Goal: Information Seeking & Learning: Check status

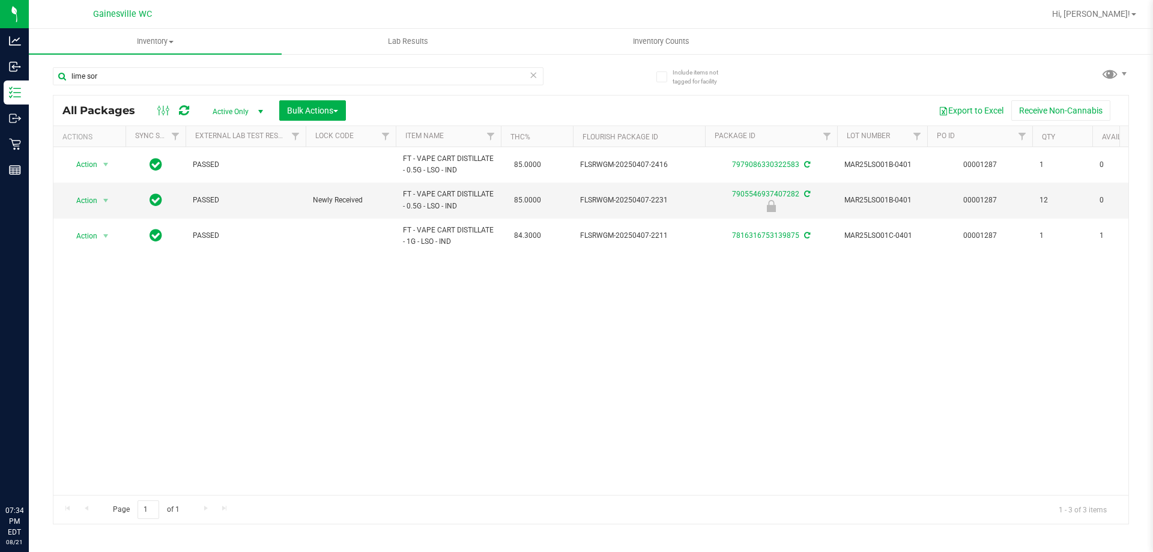
type input "lime sor"
click at [535, 73] on icon at bounding box center [533, 74] width 8 height 14
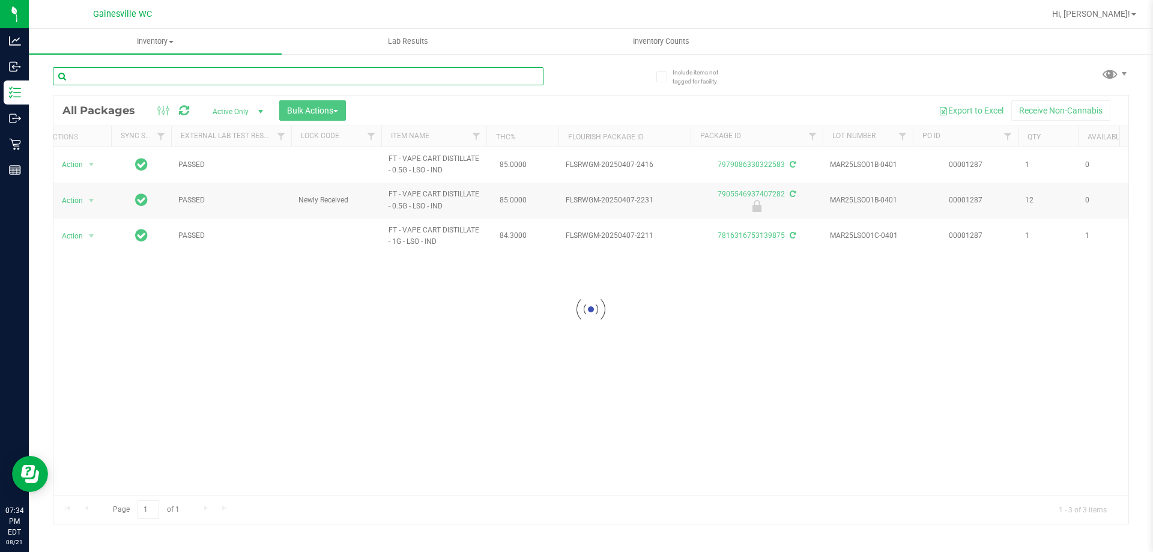
click at [520, 77] on input "text" at bounding box center [298, 76] width 491 height 18
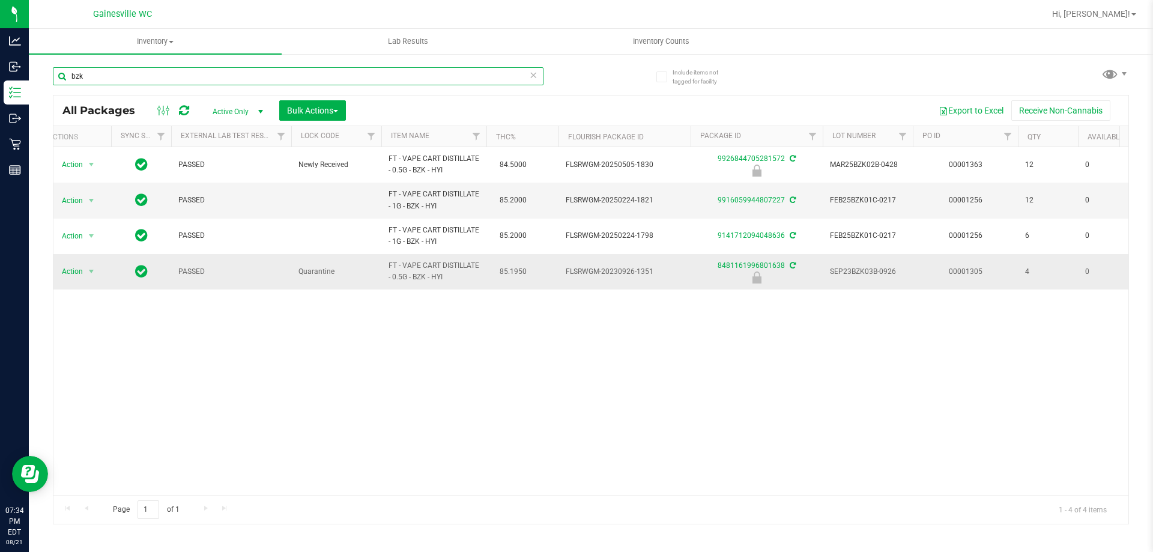
type input "bzk"
drag, startPoint x: 456, startPoint y: 278, endPoint x: 408, endPoint y: 265, distance: 49.1
click at [408, 265] on span "FT - VAPE CART DISTILLATE - 0.5G - BZK - HYI" at bounding box center [434, 271] width 91 height 23
click at [534, 72] on icon at bounding box center [533, 74] width 8 height 14
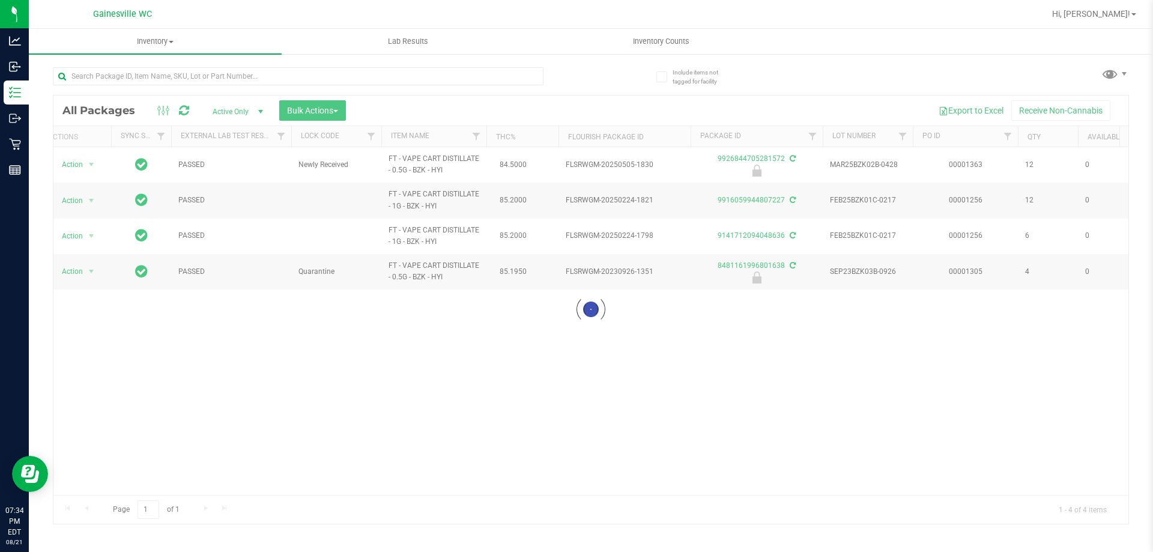
click at [576, 77] on div at bounding box center [322, 75] width 538 height 38
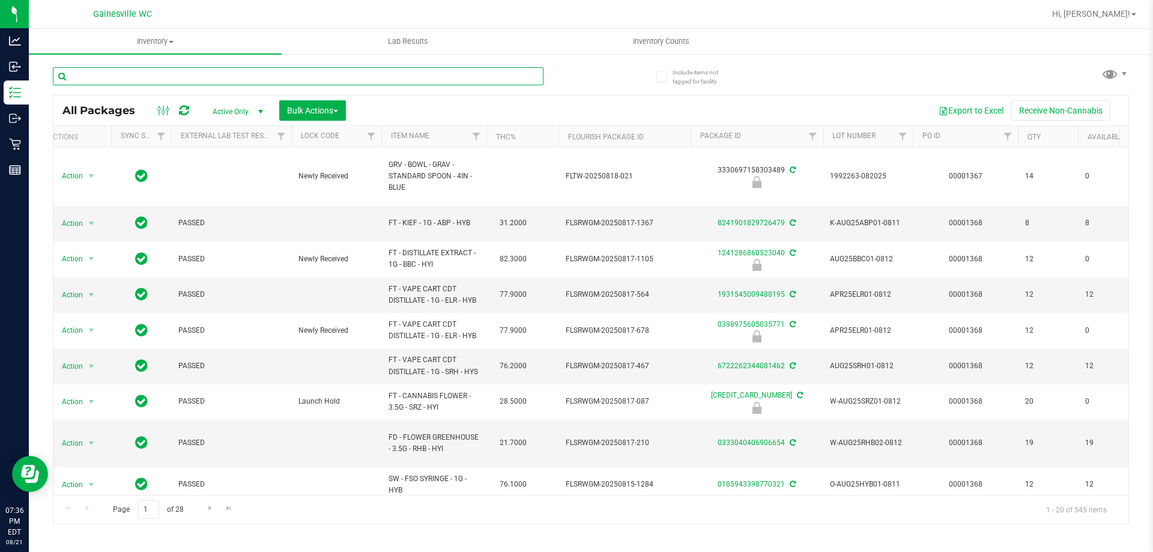
click at [509, 70] on input "text" at bounding box center [298, 76] width 491 height 18
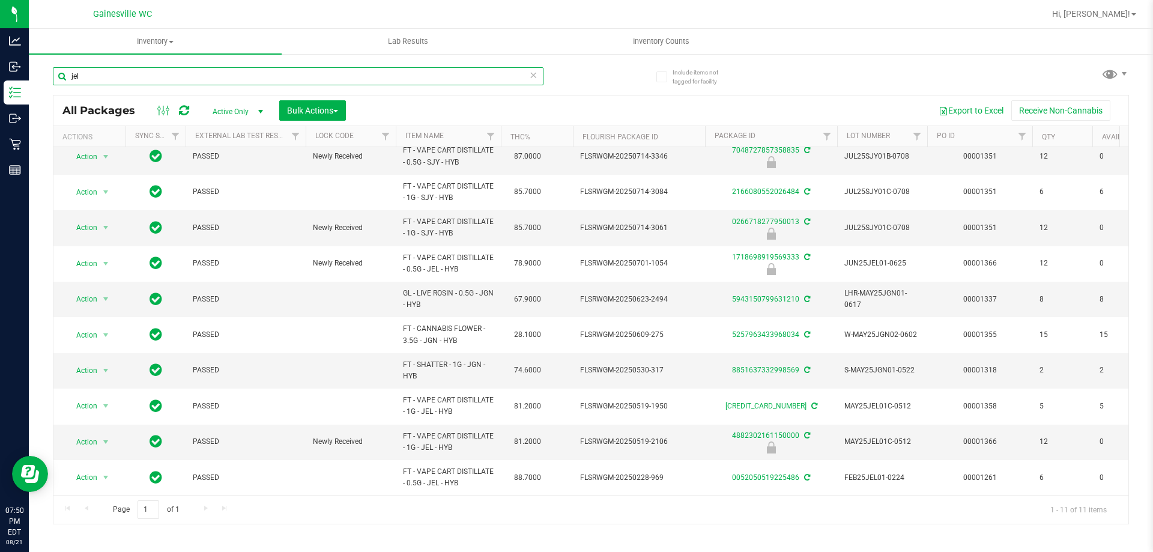
type input "jel"
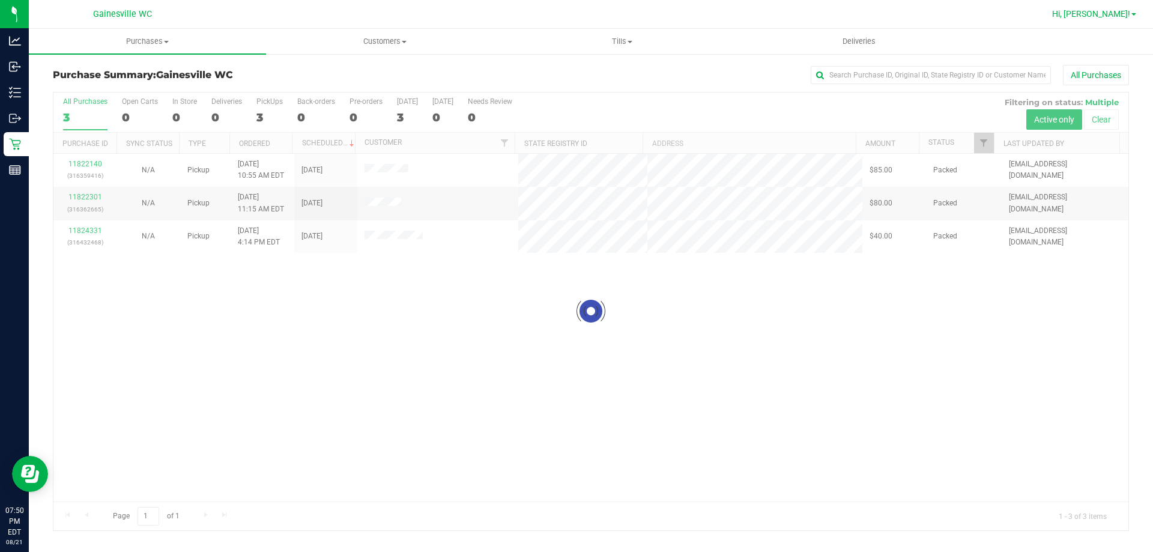
click at [1096, 18] on span "Hi, Hayley!" at bounding box center [1091, 14] width 78 height 10
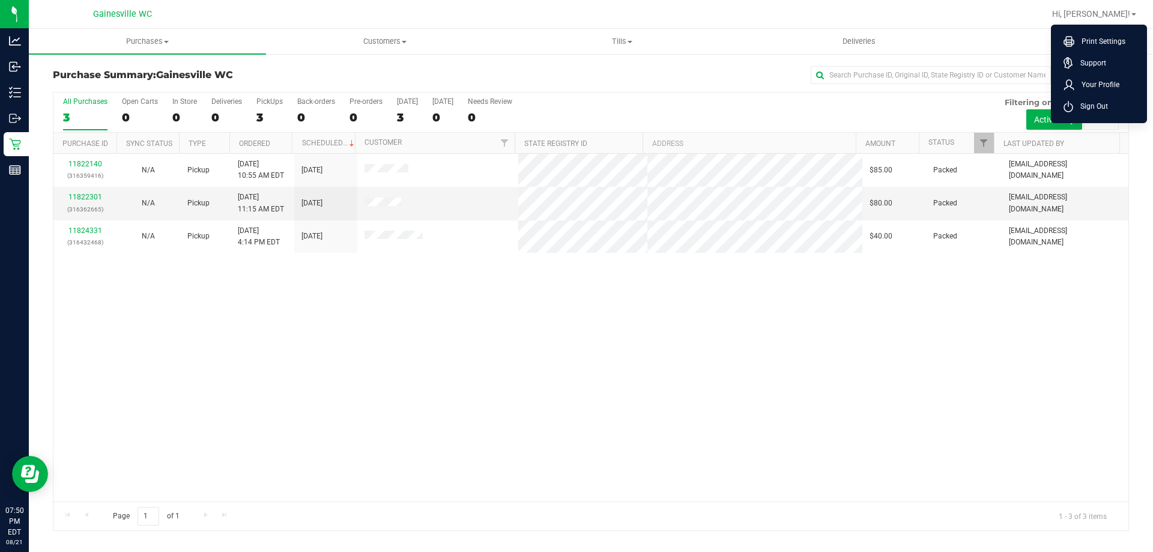
click at [986, 31] on ul "Purchases Summary of purchases Fulfillment All purchases Customers All customer…" at bounding box center [605, 42] width 1153 height 26
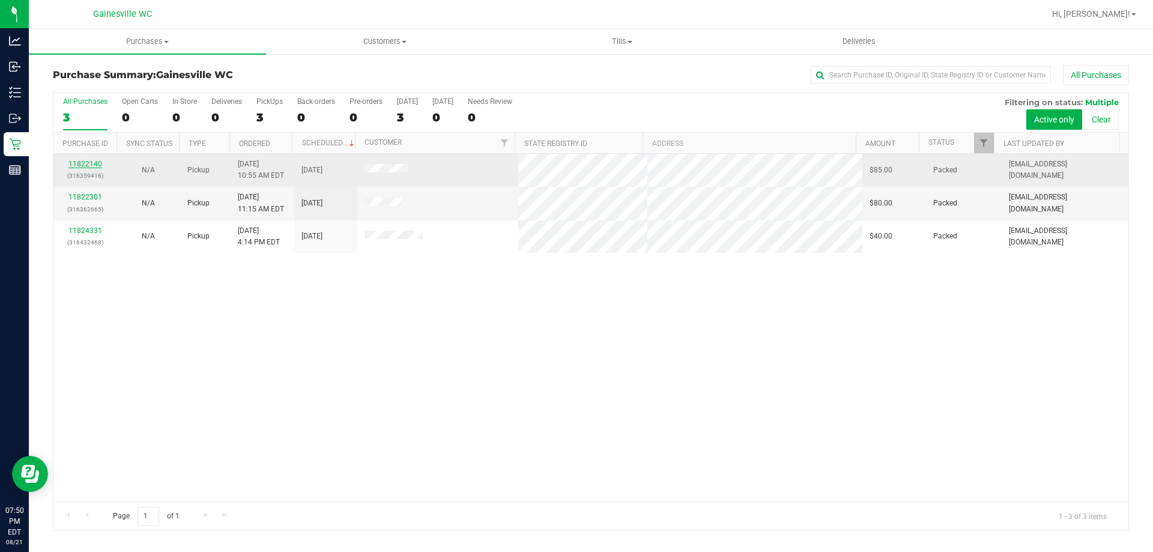
click at [93, 167] on link "11822140" at bounding box center [85, 164] width 34 height 8
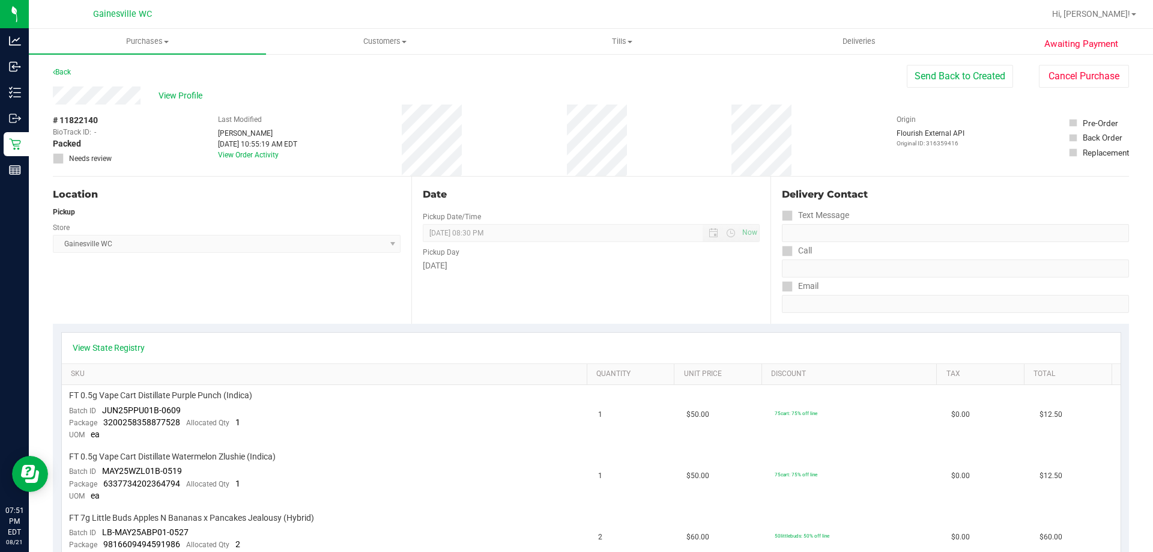
click at [71, 76] on div "Back" at bounding box center [62, 72] width 18 height 14
click at [64, 73] on link "Back" at bounding box center [62, 72] width 18 height 8
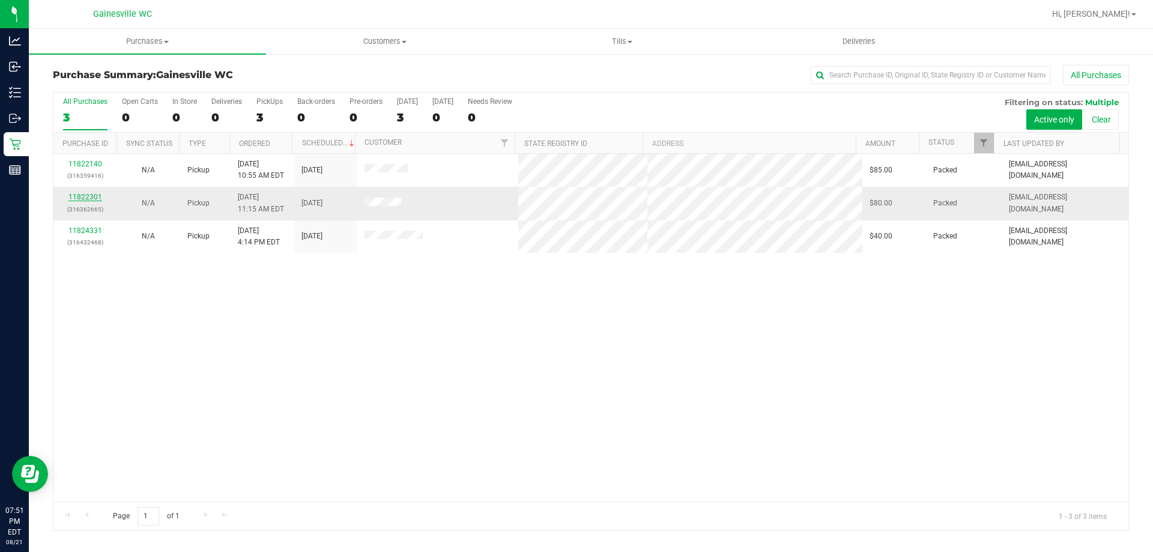
click at [80, 193] on link "11822301" at bounding box center [85, 197] width 34 height 8
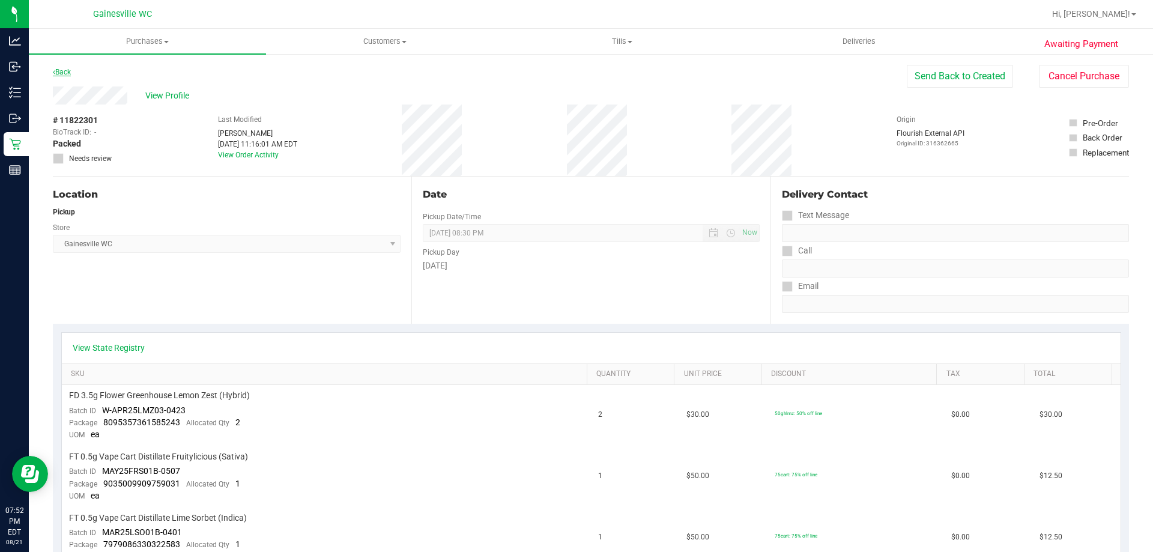
click at [68, 73] on link "Back" at bounding box center [62, 72] width 18 height 8
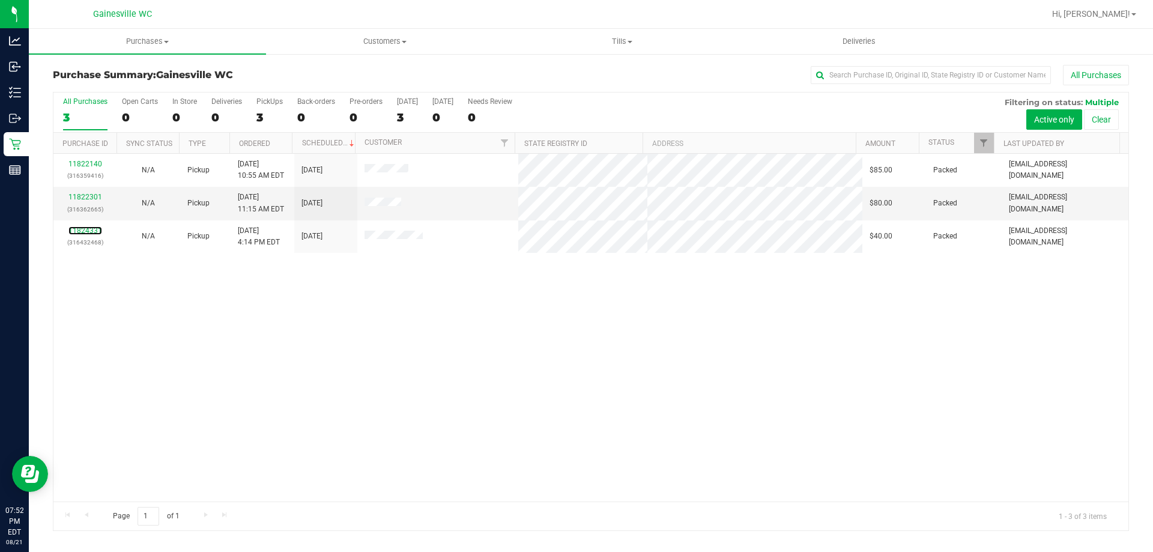
click at [96, 231] on link "11824331" at bounding box center [85, 230] width 34 height 8
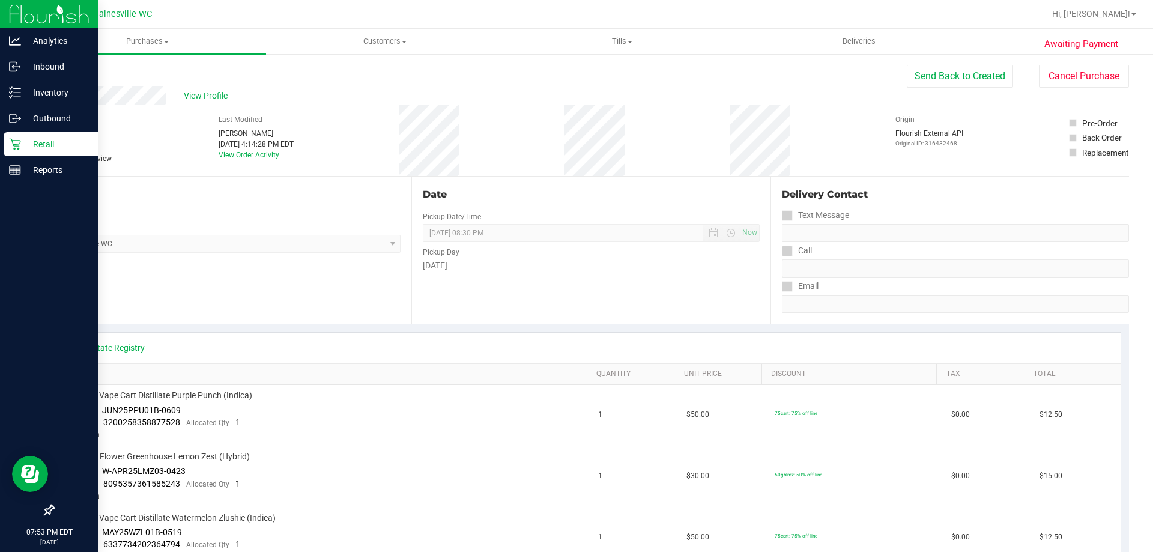
click at [10, 146] on icon at bounding box center [15, 144] width 12 height 12
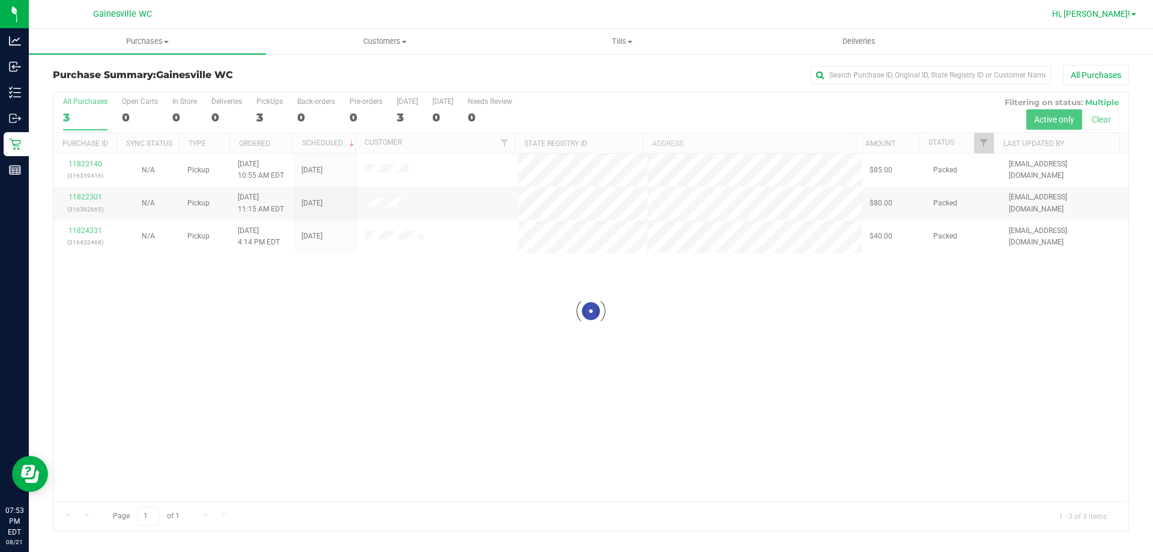
click at [1115, 13] on span "Hi, Hayley!" at bounding box center [1091, 14] width 78 height 10
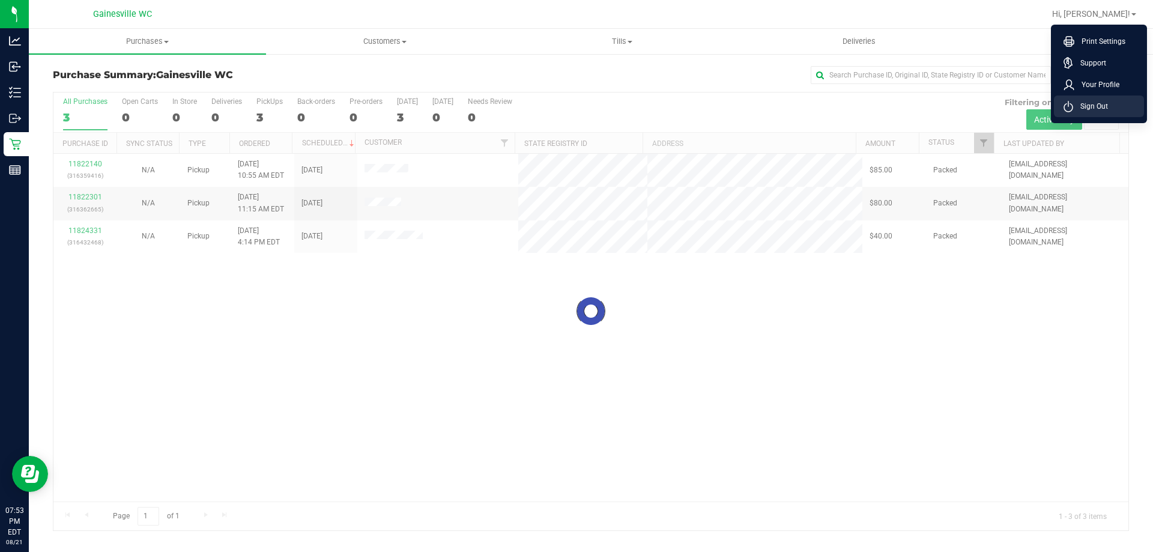
click at [1117, 105] on li "Sign Out" at bounding box center [1099, 107] width 90 height 22
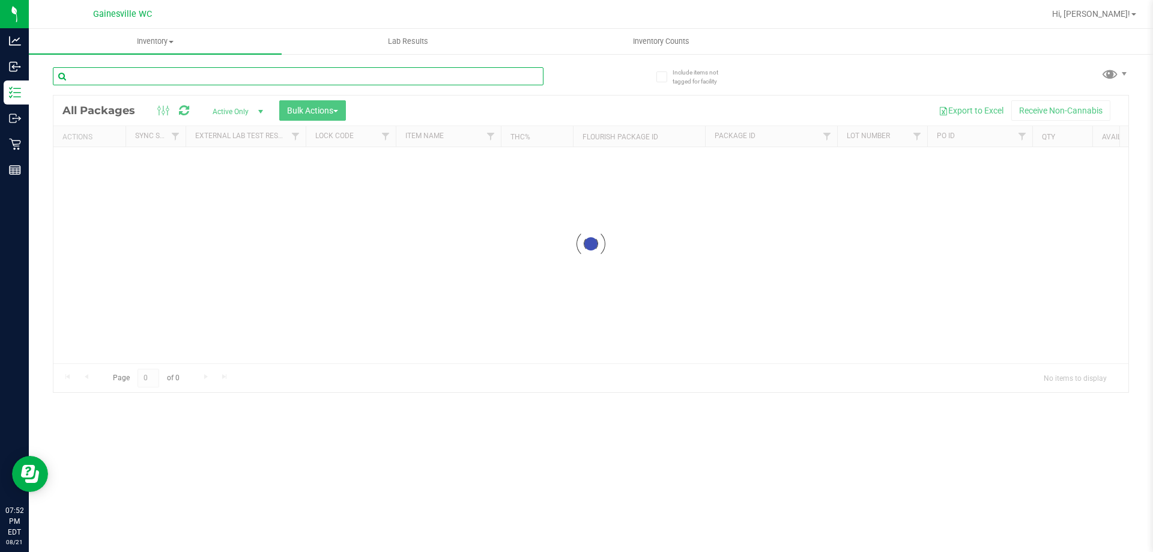
click at [292, 77] on input "text" at bounding box center [298, 76] width 491 height 18
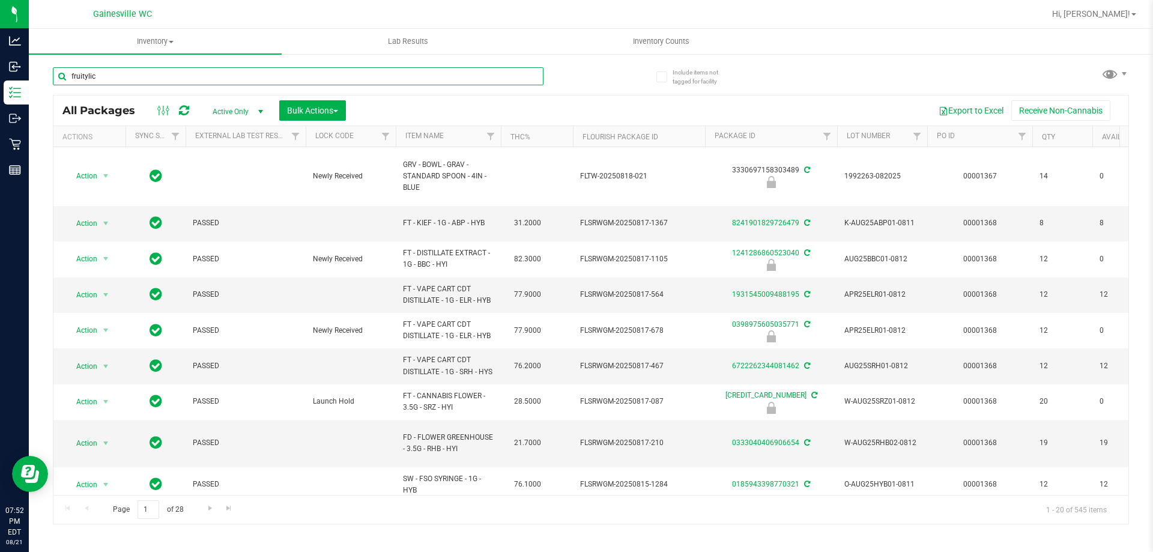
type input "fruitylici"
